Goal: Check status: Check status

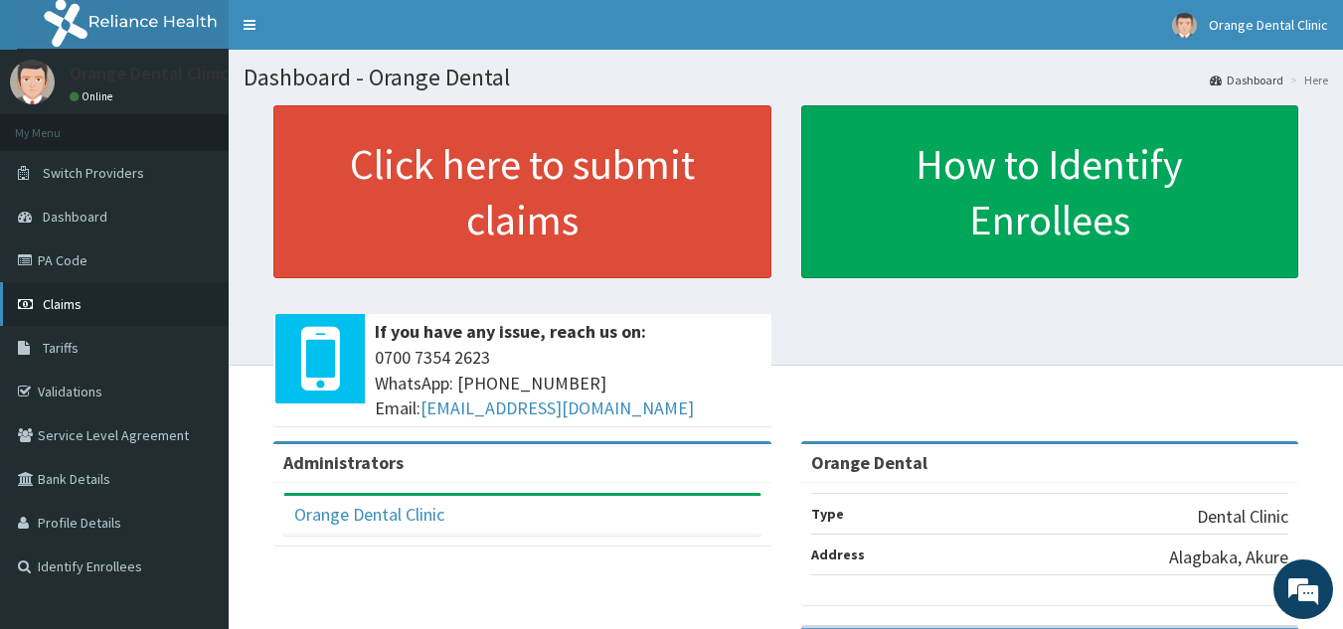
click at [98, 310] on link "Claims" at bounding box center [114, 304] width 229 height 44
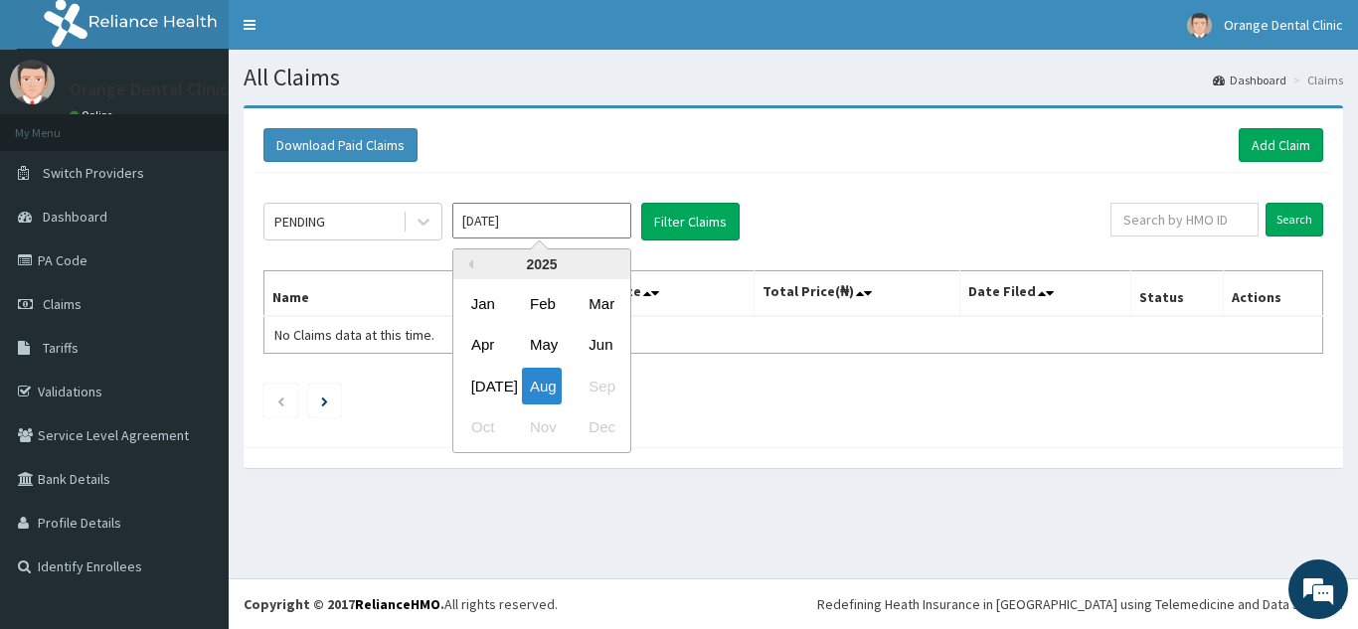
click at [568, 207] on input "[DATE]" at bounding box center [541, 221] width 179 height 36
click at [490, 384] on div "[DATE]" at bounding box center [483, 386] width 40 height 37
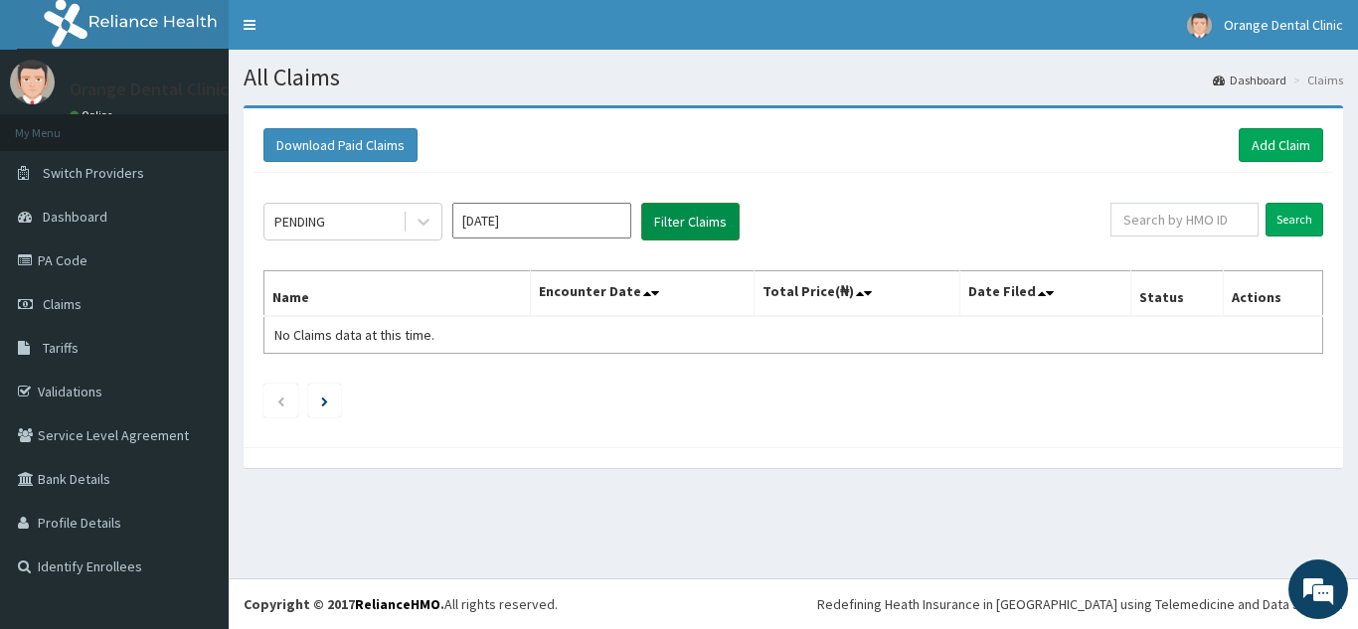
click at [676, 215] on button "Filter Claims" at bounding box center [690, 222] width 98 height 38
click at [697, 223] on button "Filter Claims" at bounding box center [690, 222] width 98 height 38
click at [538, 215] on input "[DATE]" at bounding box center [541, 221] width 179 height 36
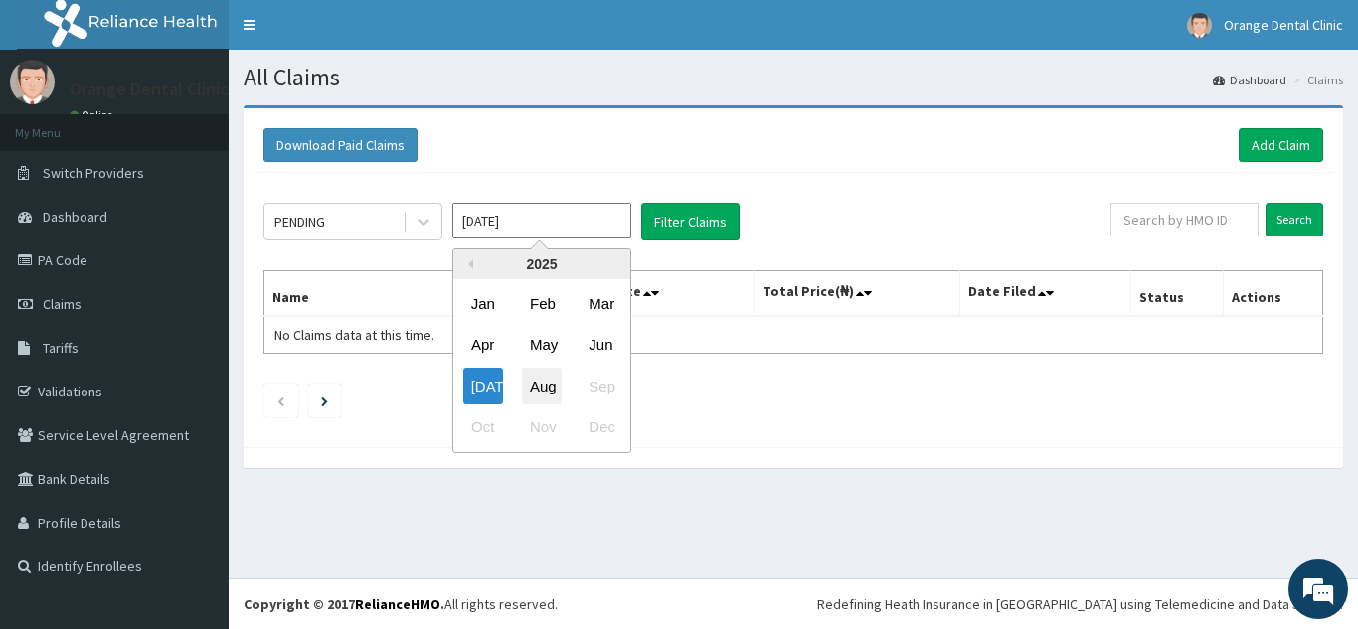
click at [548, 390] on div "Aug" at bounding box center [542, 386] width 40 height 37
type input "[DATE]"
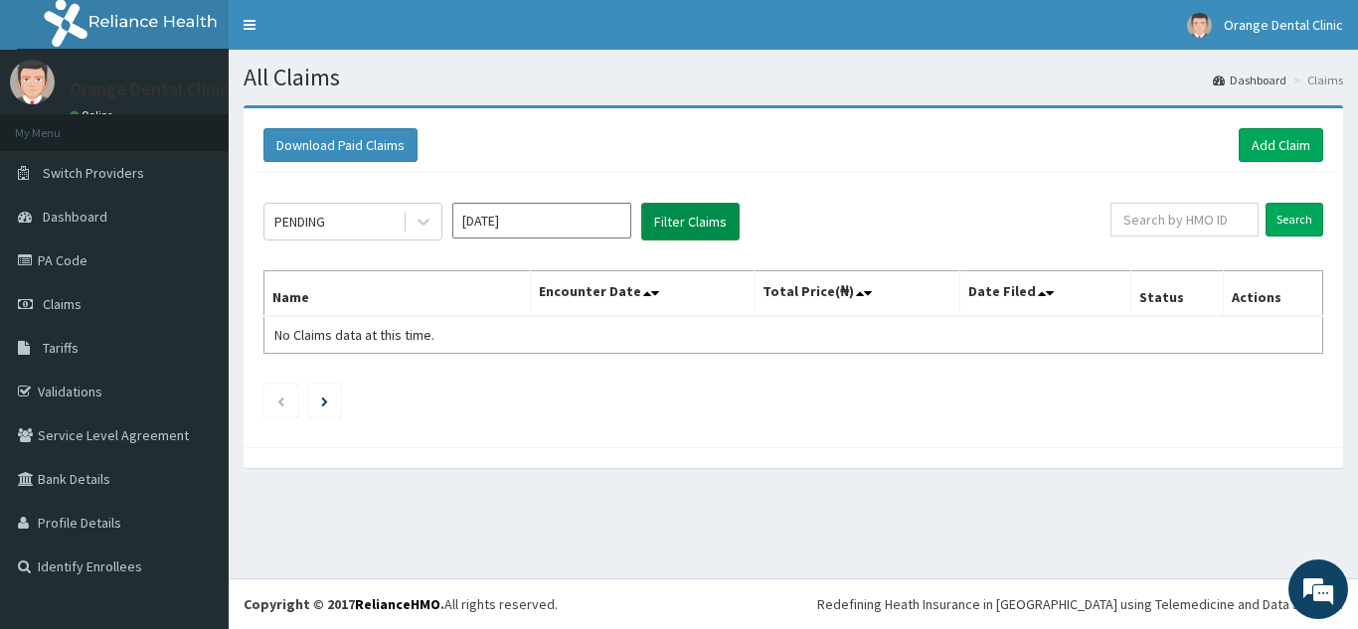
click at [698, 235] on button "Filter Claims" at bounding box center [690, 222] width 98 height 38
click at [103, 274] on link "PA Code" at bounding box center [114, 261] width 229 height 44
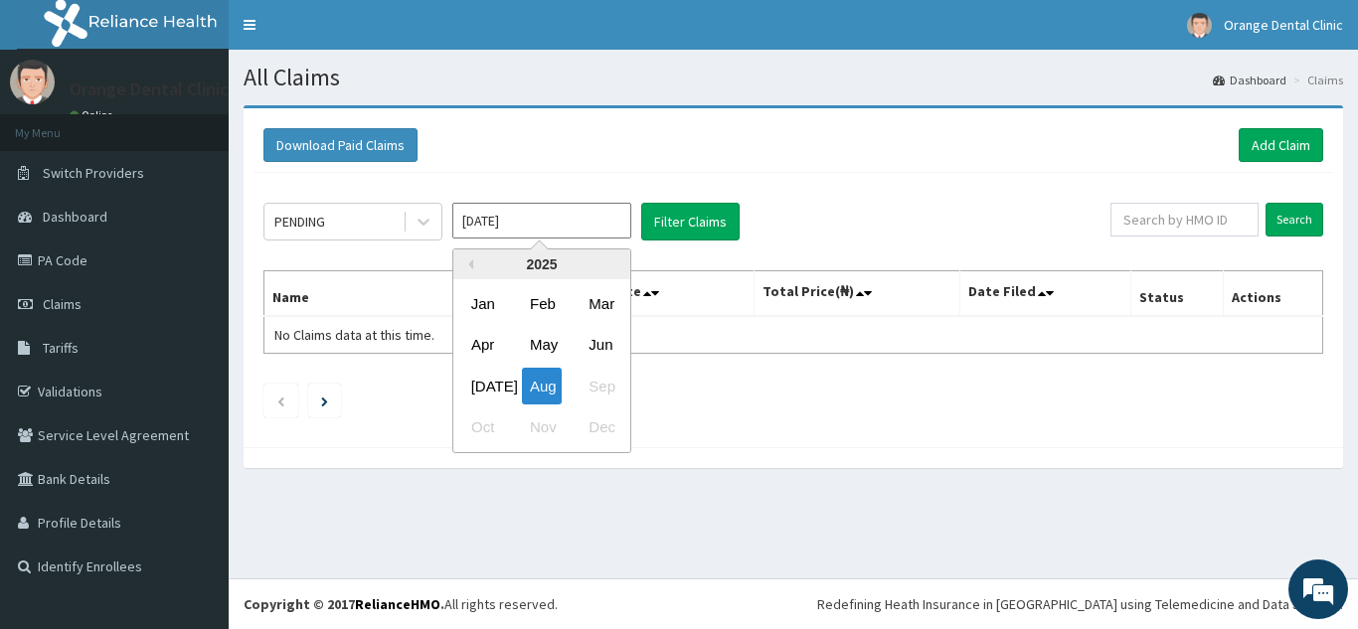
click at [618, 221] on input "[DATE]" at bounding box center [541, 221] width 179 height 36
click at [479, 374] on div "Jul" at bounding box center [483, 386] width 40 height 37
type input "Jul 2025"
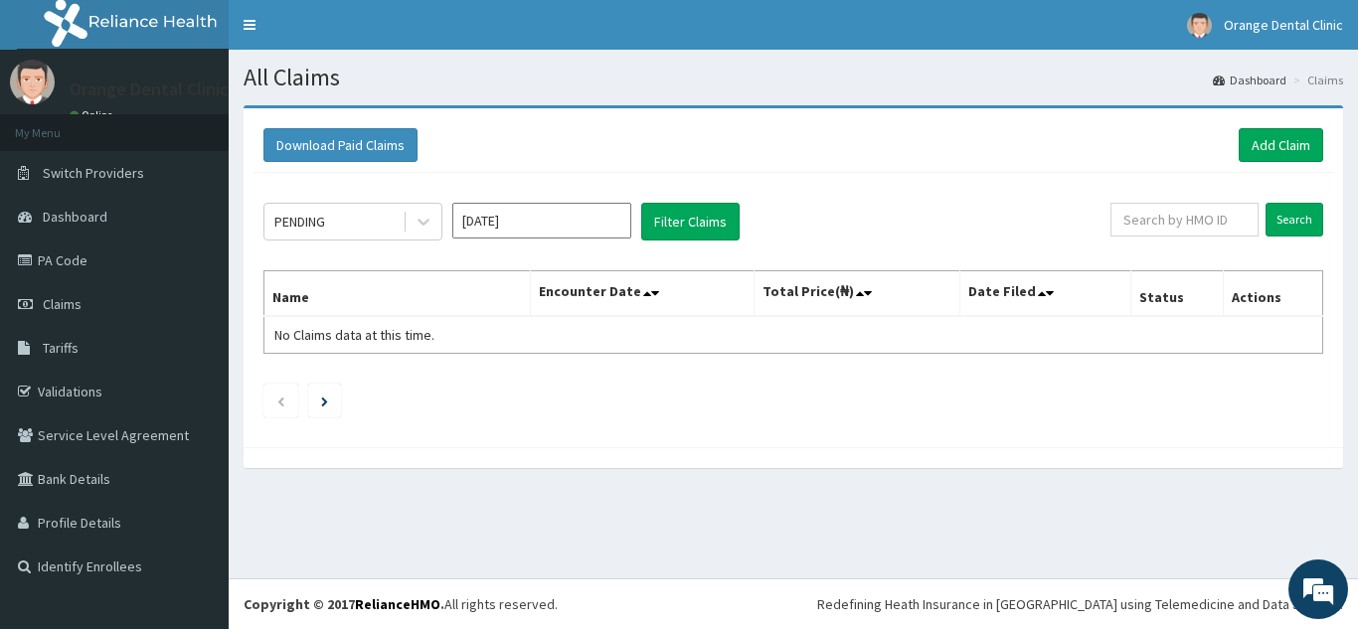
click at [669, 199] on div "PENDING Jul 2025 Filter Claims Search Name Encounter Date Total Price(₦) Date F…" at bounding box center [794, 305] width 1080 height 264
click at [675, 225] on button "Filter Claims" at bounding box center [690, 222] width 98 height 38
click at [1226, 228] on input "text" at bounding box center [1185, 220] width 148 height 34
click at [109, 267] on link "PA Code" at bounding box center [114, 261] width 229 height 44
click at [150, 309] on link "Claims" at bounding box center [114, 304] width 229 height 44
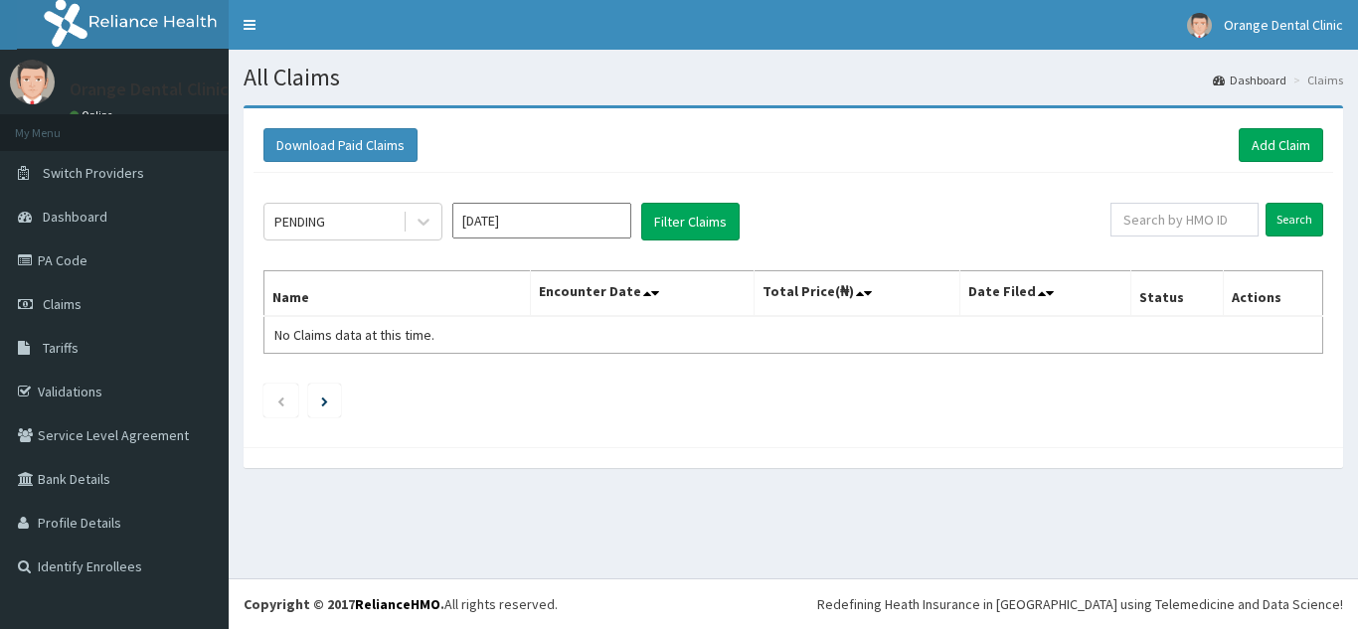
click at [161, 275] on link "PA Code" at bounding box center [114, 261] width 229 height 44
click at [1184, 231] on input "text" at bounding box center [1185, 220] width 148 height 34
paste input "OHT/11768/A"
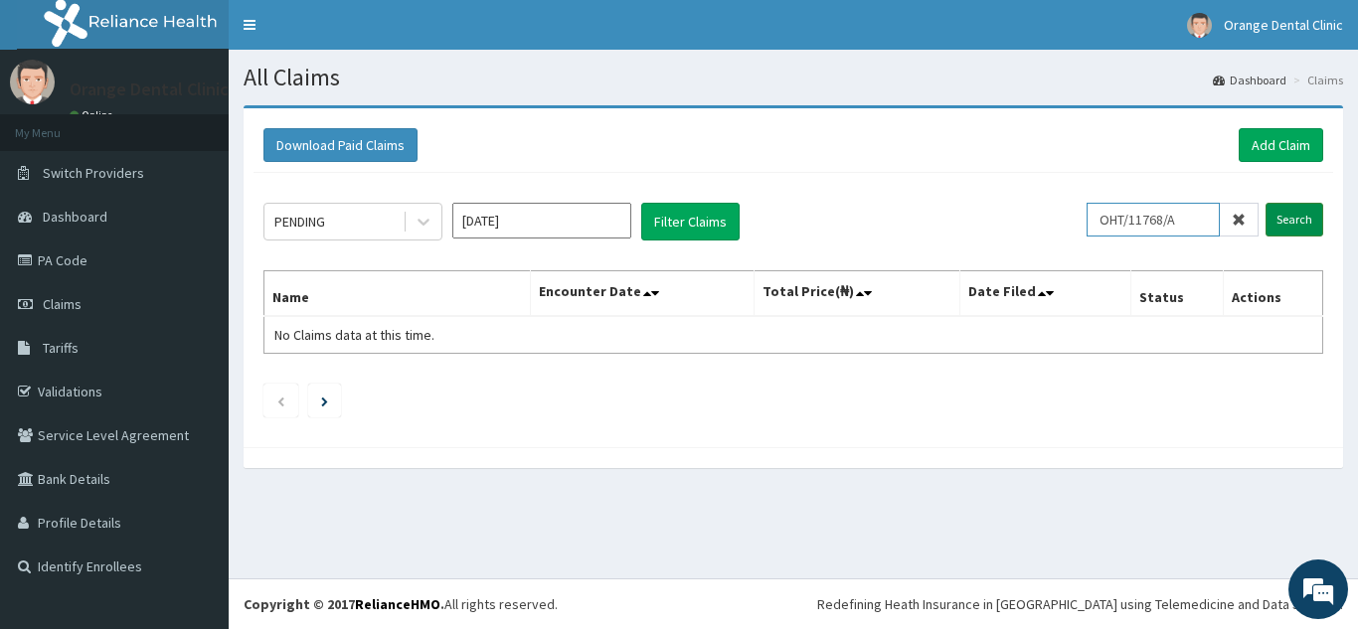
type input "OHT/11768/A"
click at [1308, 218] on input "Search" at bounding box center [1295, 220] width 58 height 34
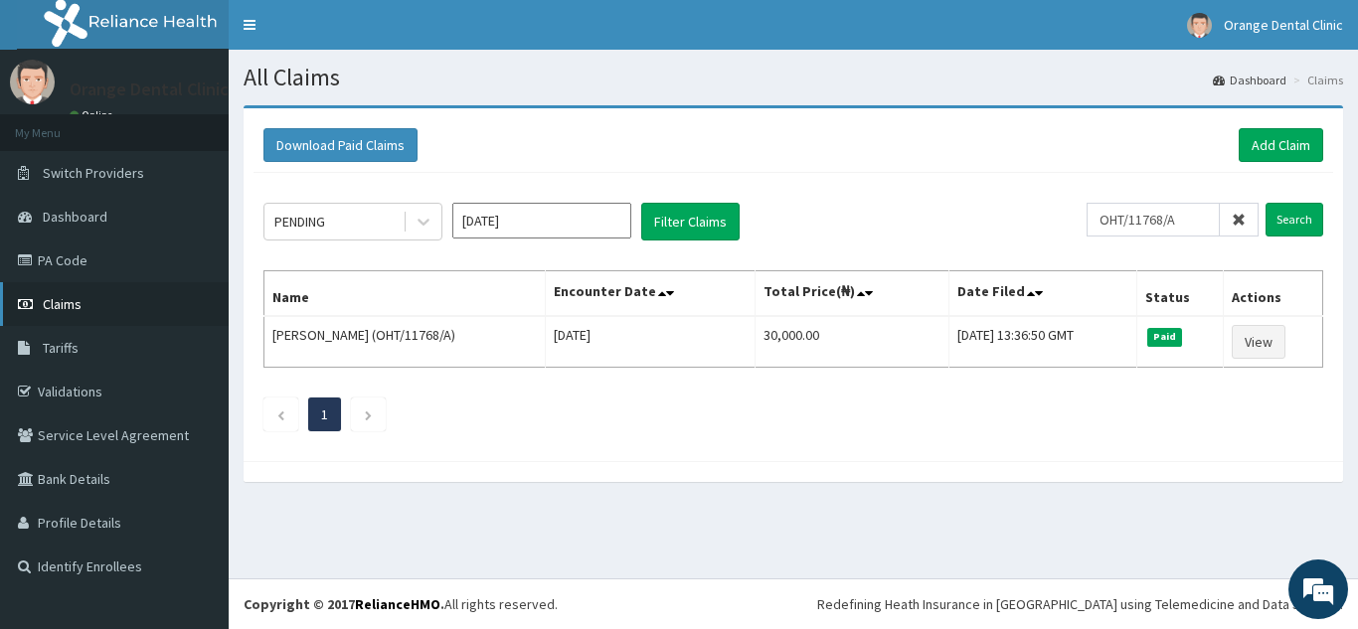
click at [53, 309] on span "Claims" at bounding box center [62, 304] width 39 height 18
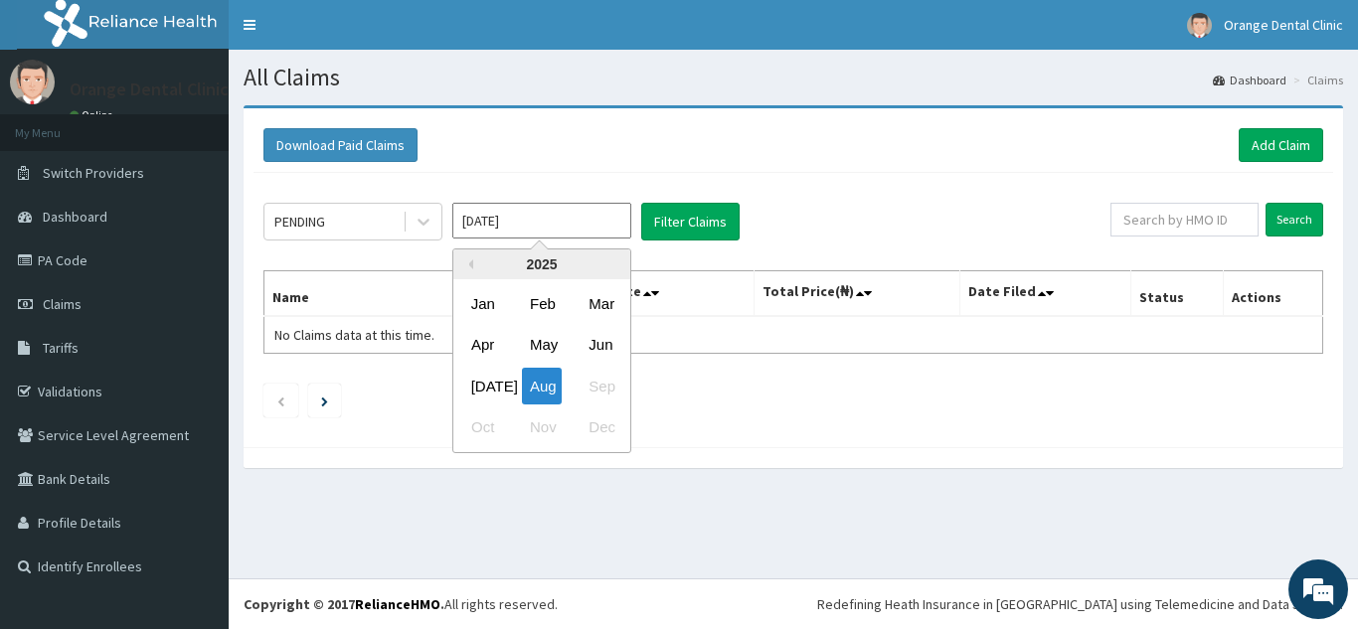
click at [586, 226] on input "[DATE]" at bounding box center [541, 221] width 179 height 36
click at [474, 390] on div "[DATE]" at bounding box center [483, 386] width 40 height 37
type input "[DATE]"
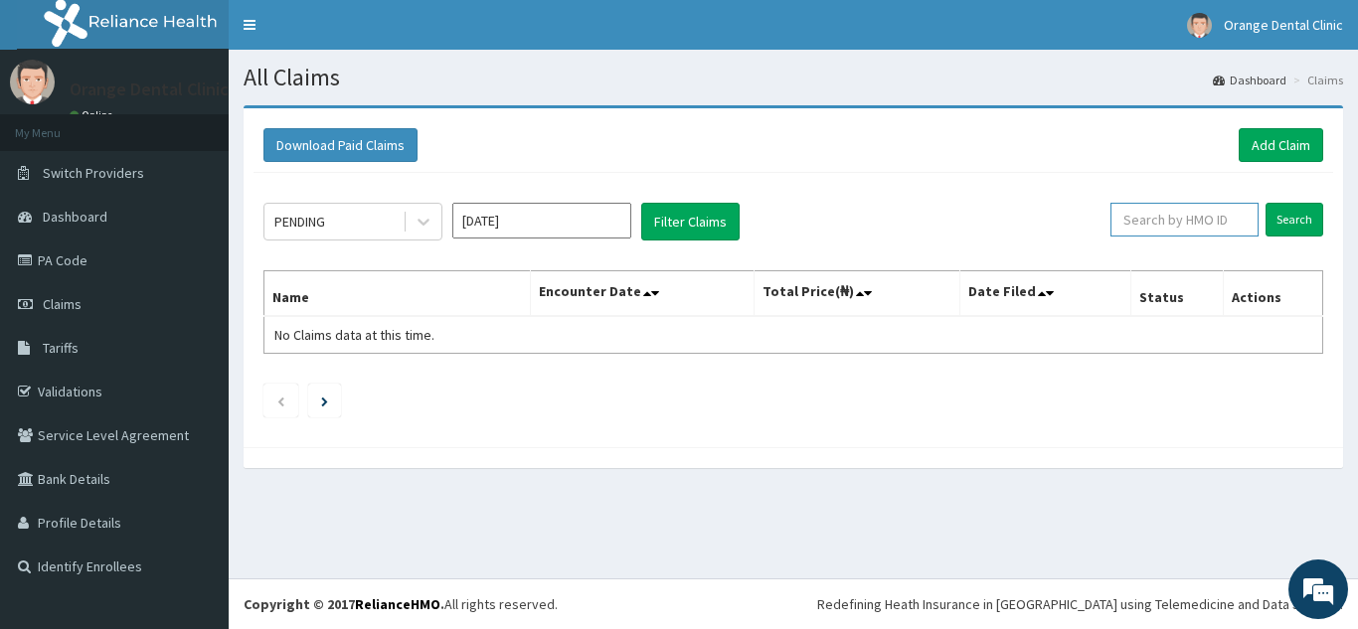
click at [1214, 226] on input "text" at bounding box center [1185, 220] width 148 height 34
paste input "TCP/10017/D"
type input "TCP/10017/D"
click at [1312, 207] on input "Search" at bounding box center [1295, 220] width 58 height 34
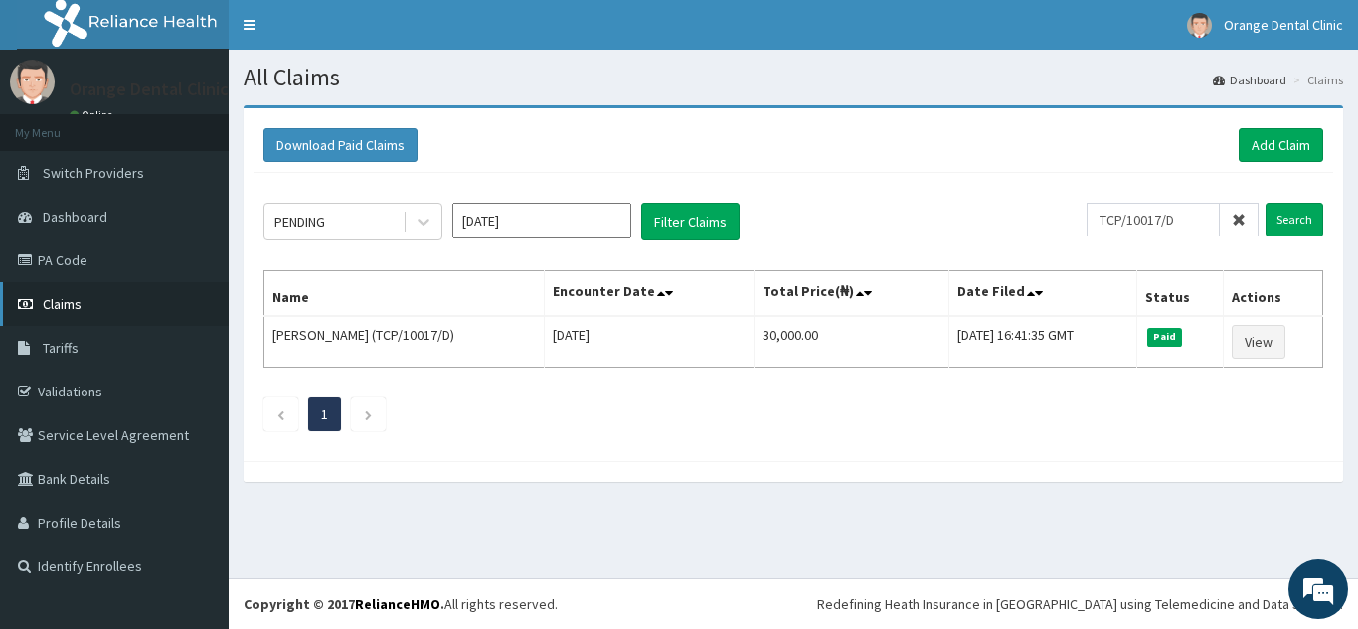
click at [86, 289] on link "Claims" at bounding box center [114, 304] width 229 height 44
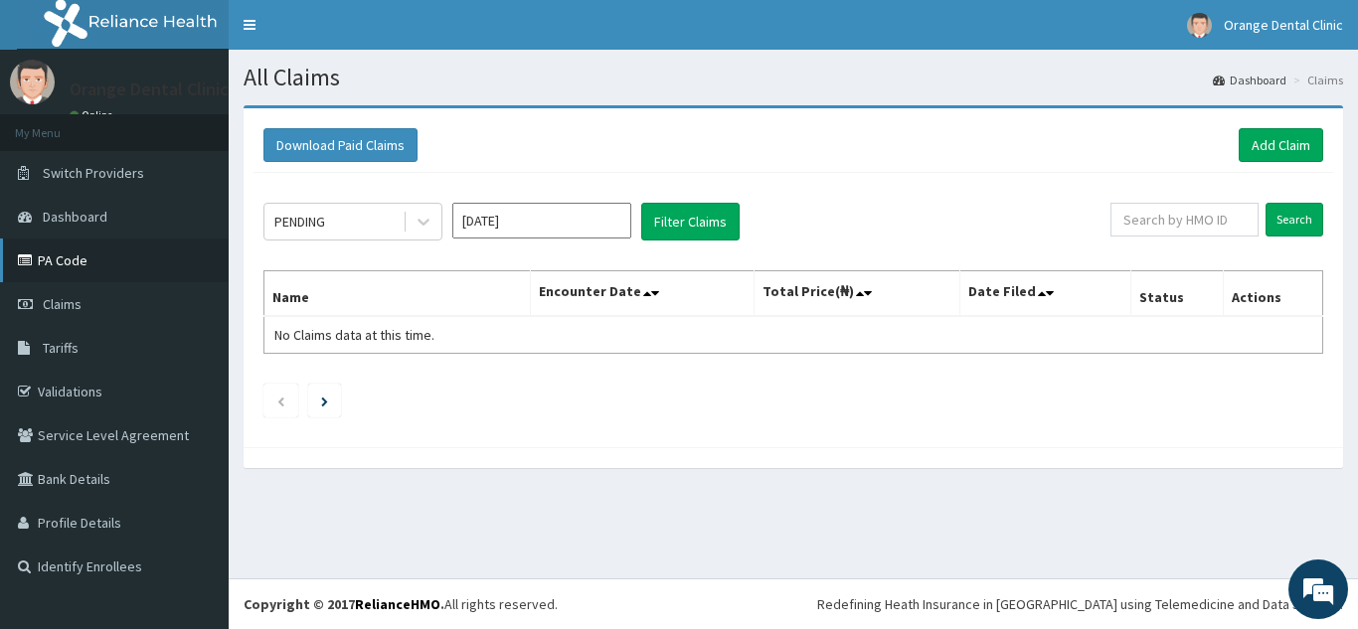
click at [85, 272] on link "PA Code" at bounding box center [114, 261] width 229 height 44
